Goal: Check status: Check status

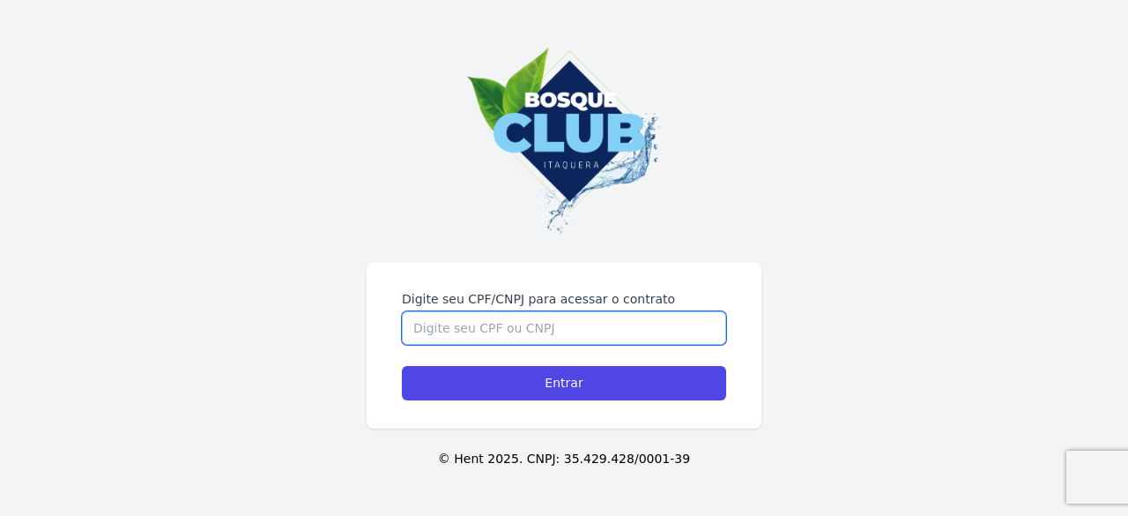
click at [568, 320] on input "Digite seu CPF/CNPJ para acessar o contrato" at bounding box center [564, 327] width 324 height 33
type input "5"
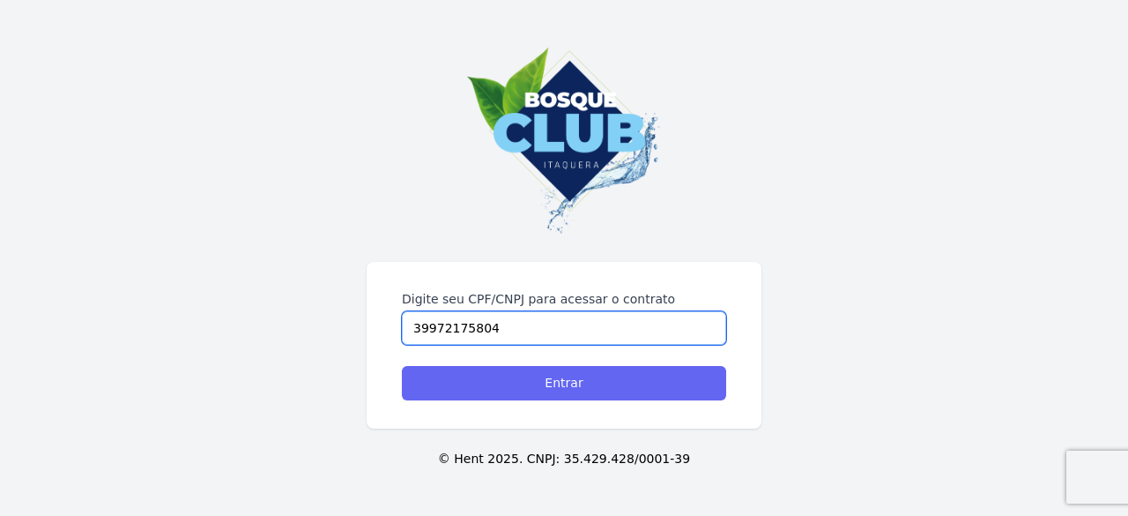
type input "39972175804"
click at [569, 371] on input "Entrar" at bounding box center [564, 383] width 324 height 34
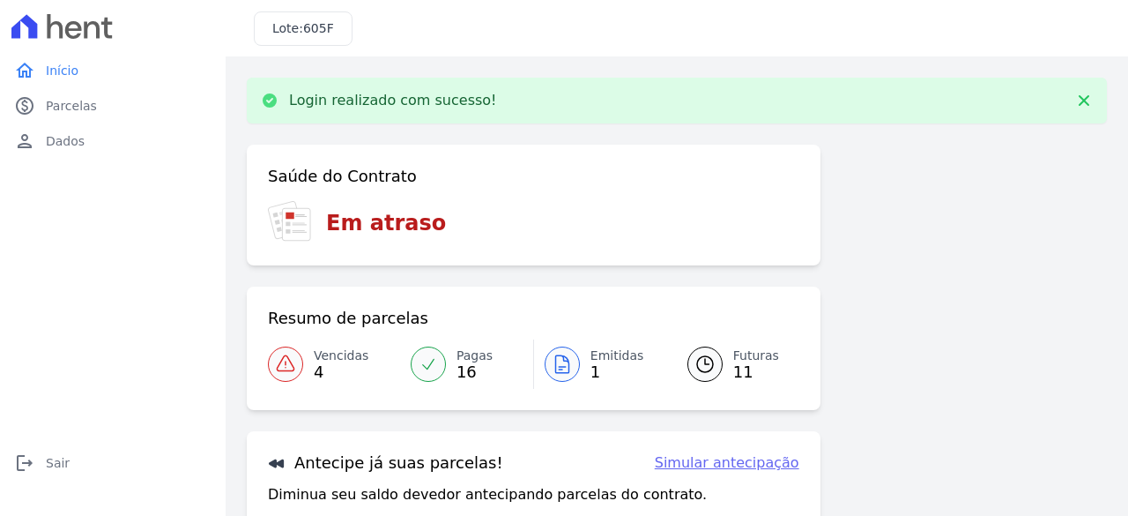
click at [337, 353] on span "Vencidas" at bounding box center [341, 355] width 55 height 19
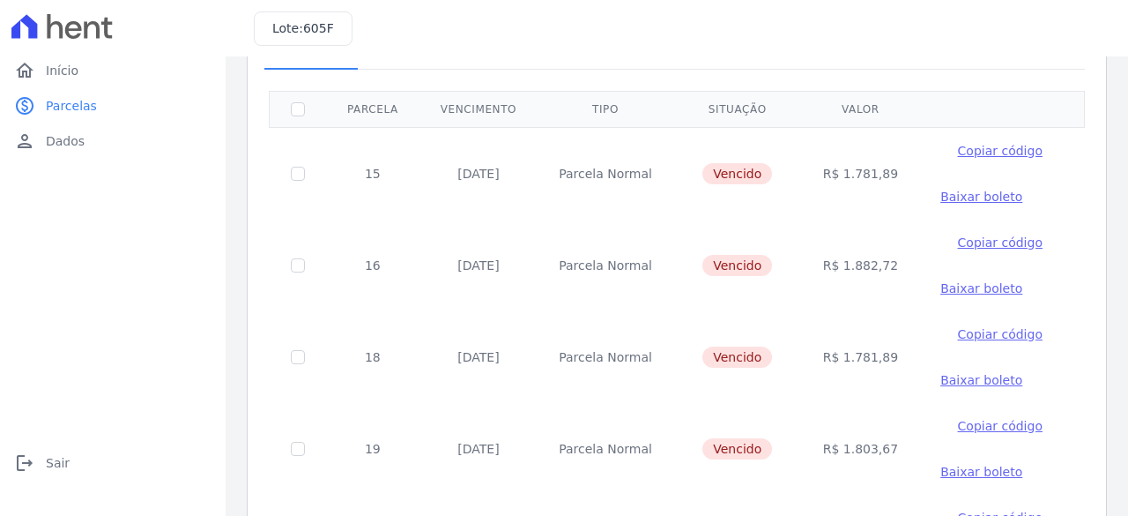
scroll to position [109, 0]
